Goal: Information Seeking & Learning: Learn about a topic

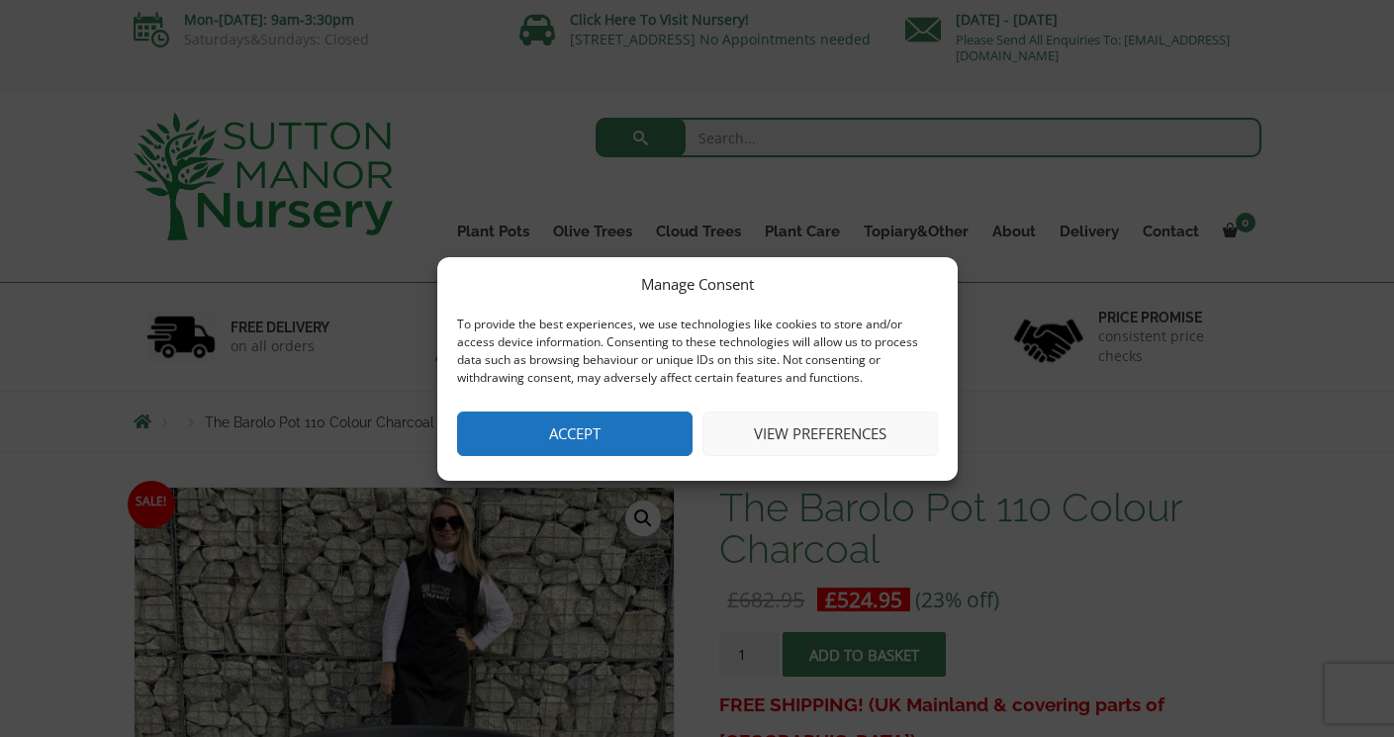
scroll to position [6, 0]
click at [795, 436] on button "View preferences" at bounding box center [819, 433] width 235 height 45
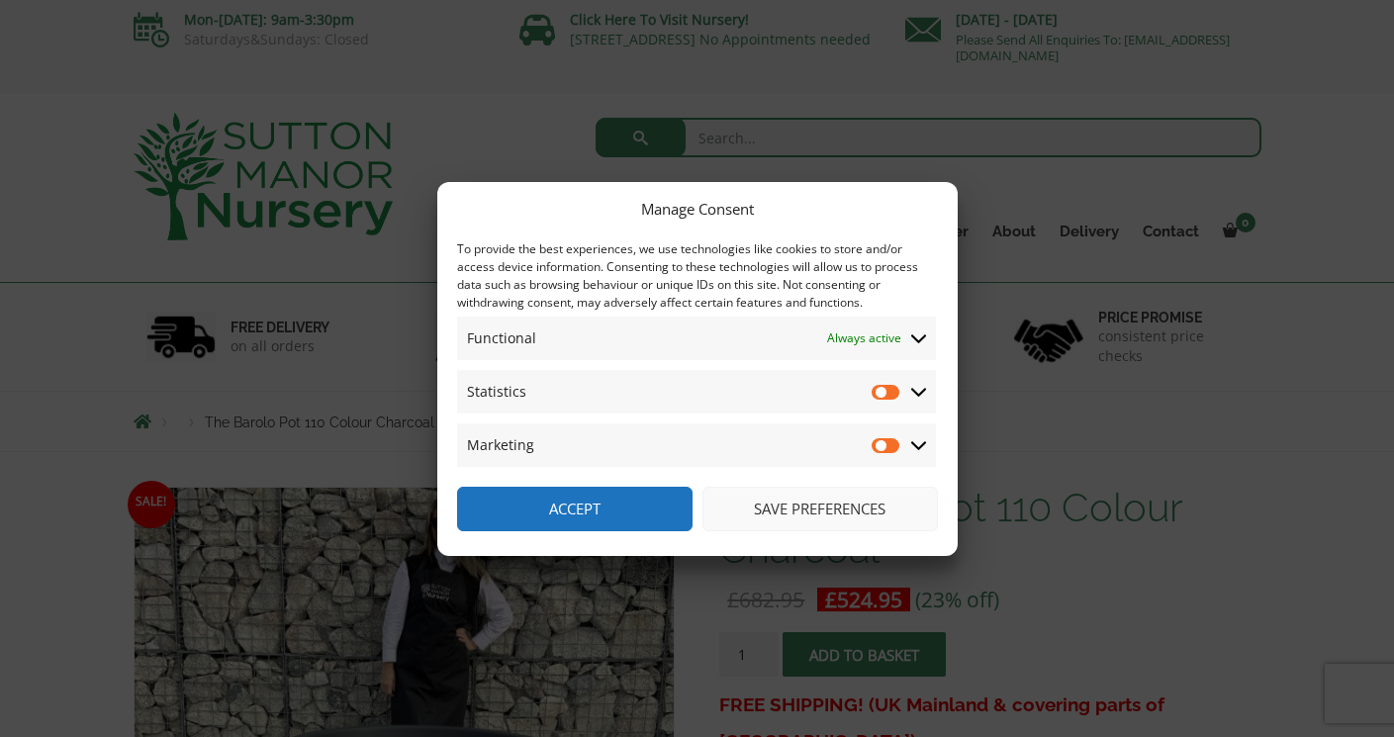
click at [890, 392] on input "Statistics" at bounding box center [886, 392] width 30 height 20
click at [892, 390] on input "Statistics" at bounding box center [886, 392] width 30 height 20
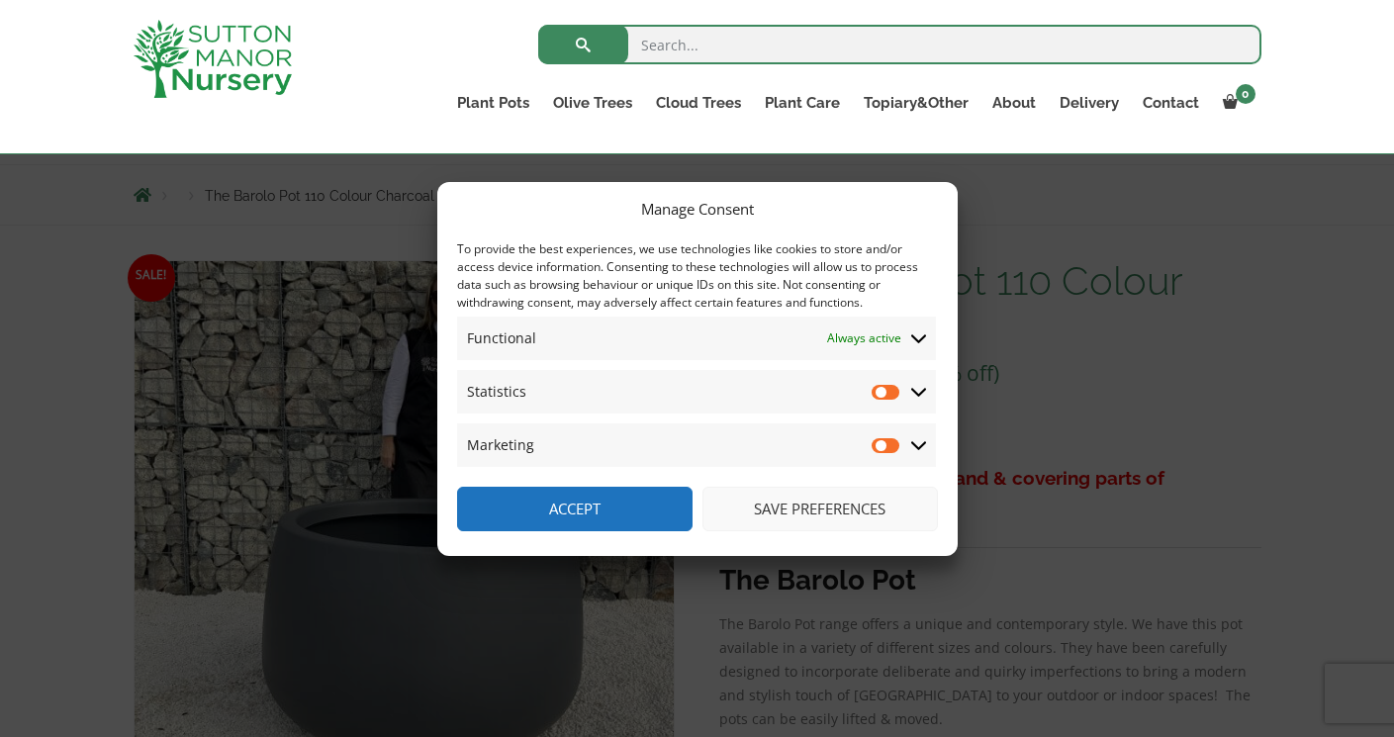
scroll to position [199, 0]
click at [888, 388] on input "Statistics" at bounding box center [886, 392] width 30 height 20
click at [920, 390] on icon at bounding box center [919, 392] width 16 height 18
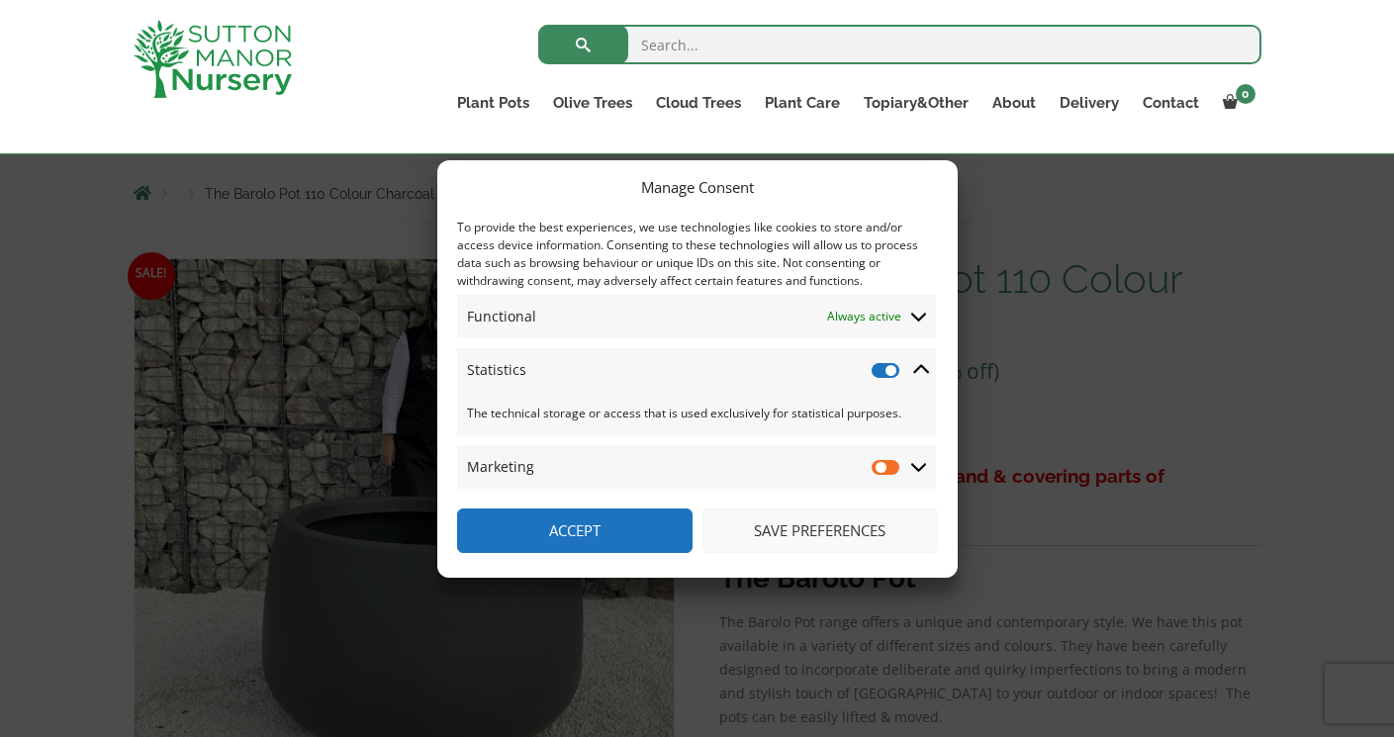
click at [890, 367] on input "Statistics" at bounding box center [886, 370] width 30 height 20
checkbox input "false"
click at [765, 539] on button "Save preferences" at bounding box center [819, 530] width 235 height 45
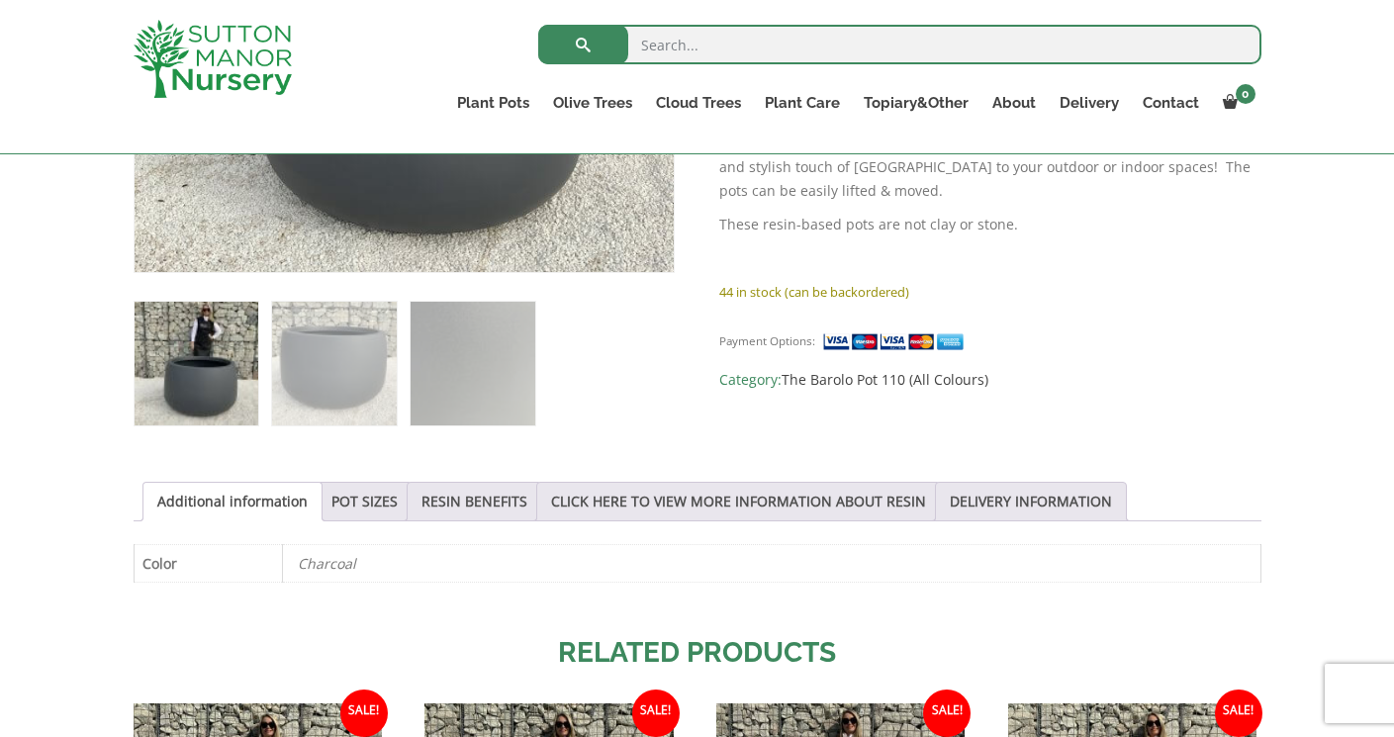
scroll to position [747, 0]
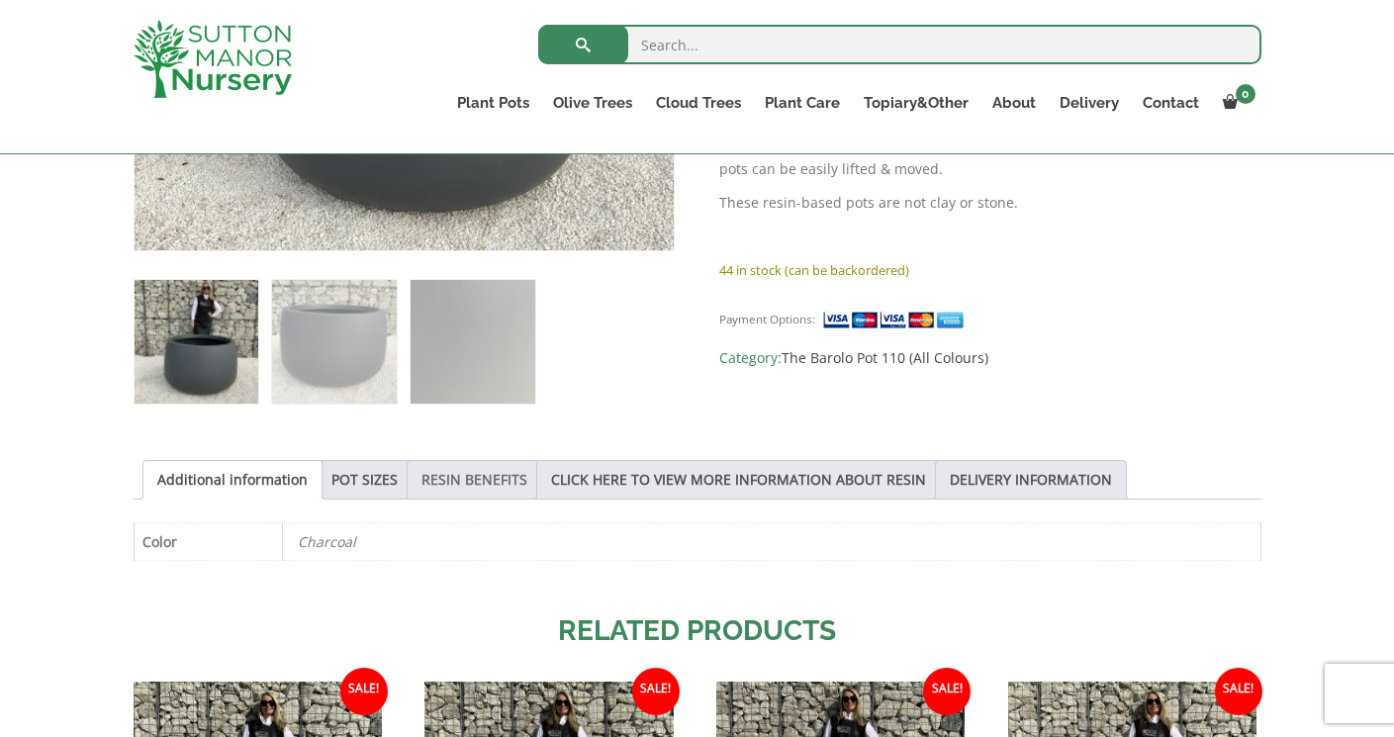
click at [496, 485] on link "RESIN BENEFITS" at bounding box center [474, 480] width 106 height 38
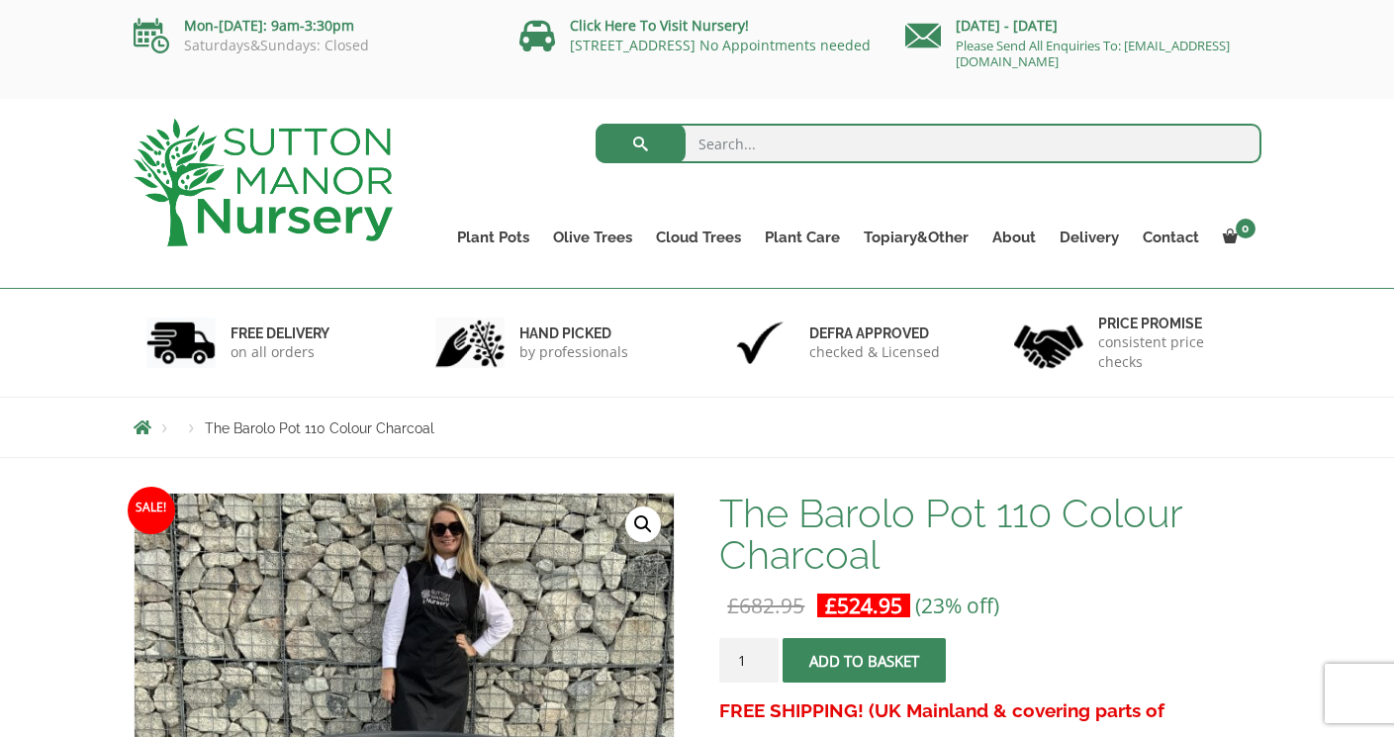
scroll to position [0, 0]
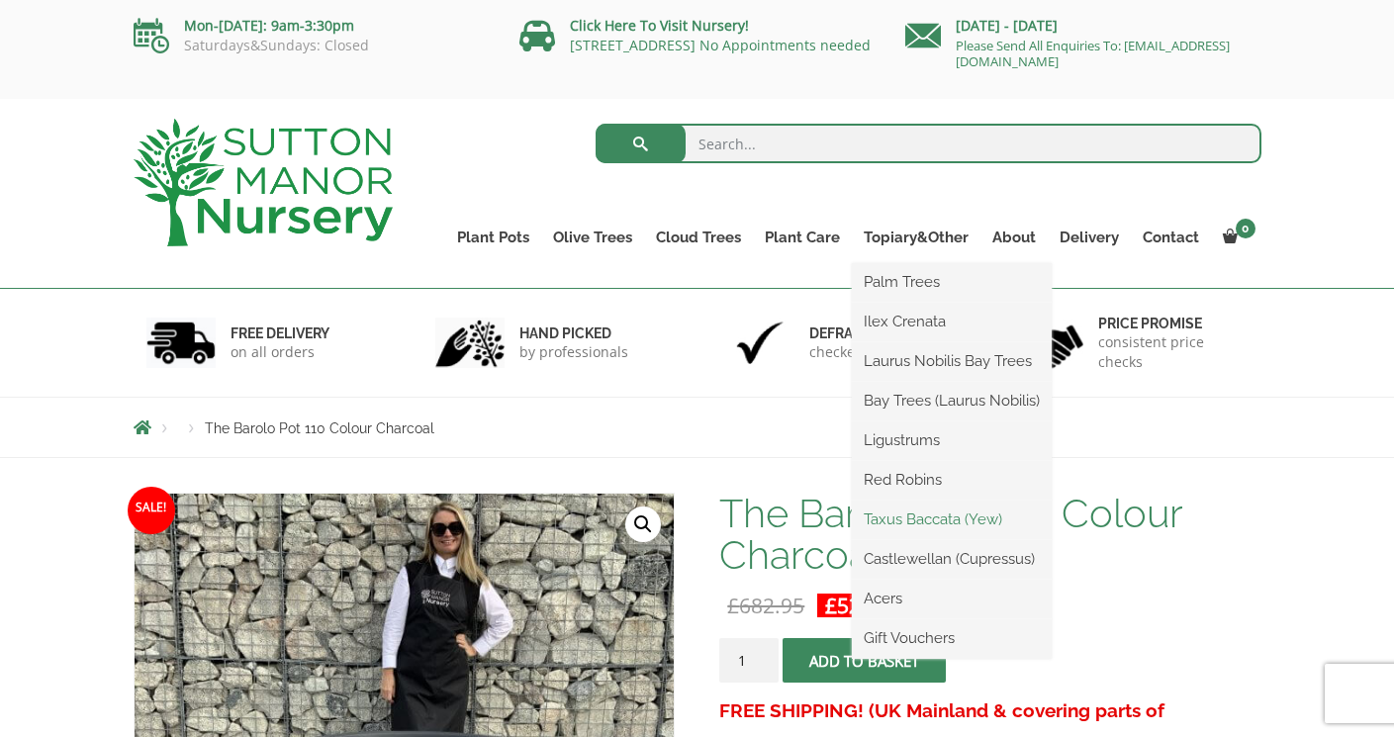
click at [917, 521] on link "Taxus Baccata (Yew)" at bounding box center [952, 519] width 200 height 30
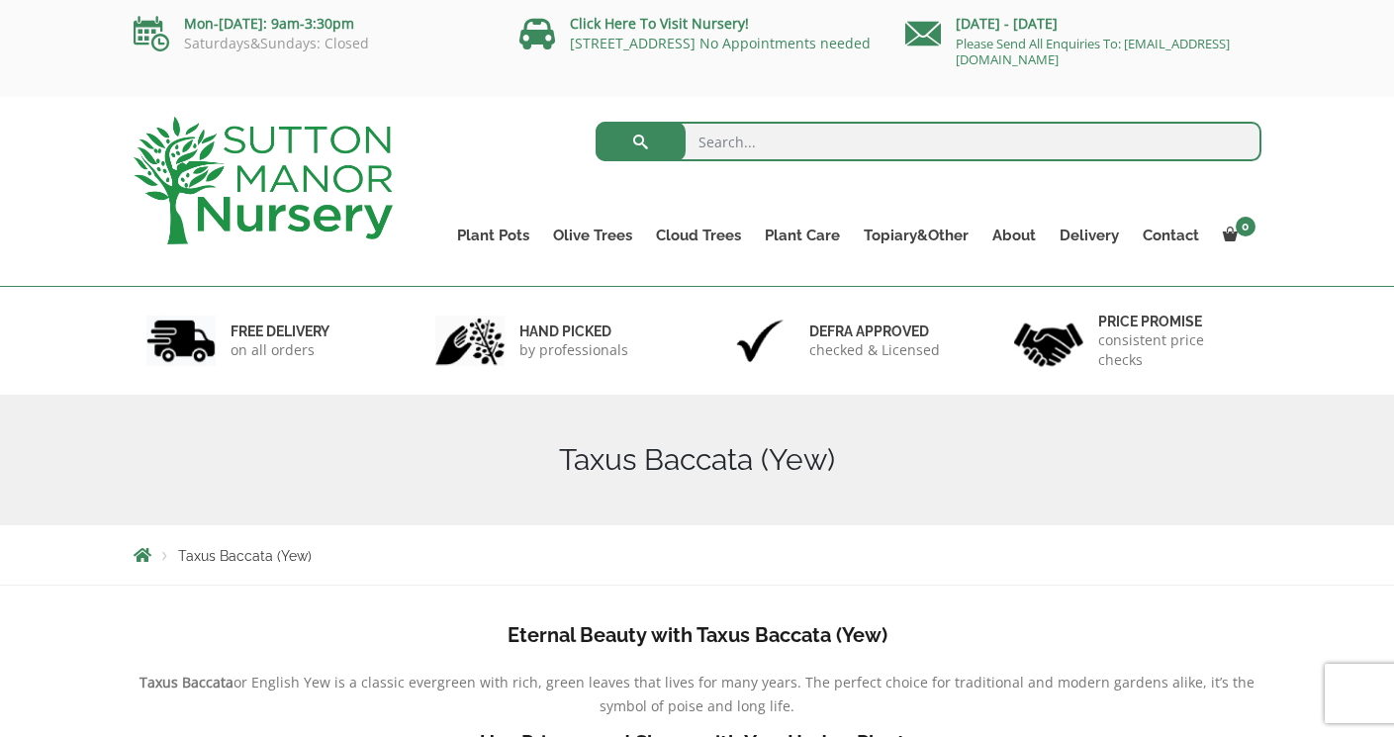
scroll to position [1, 0]
